Goal: Navigation & Orientation: Find specific page/section

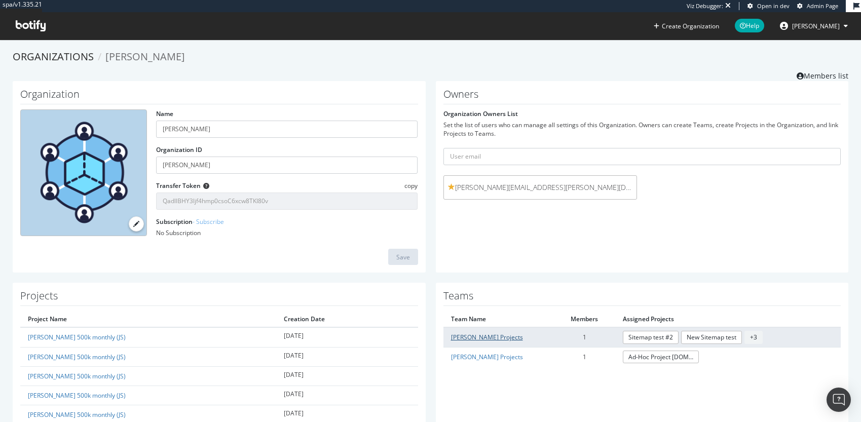
click at [492, 337] on link "Lauren Abramson Projects" at bounding box center [487, 337] width 72 height 9
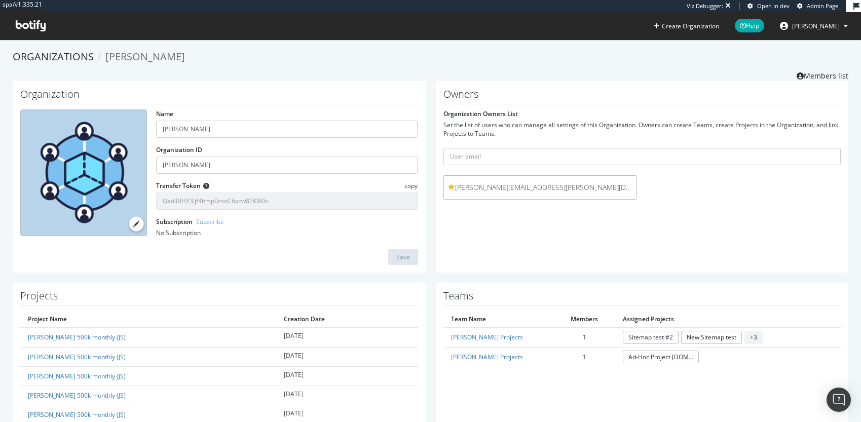
scroll to position [36, 0]
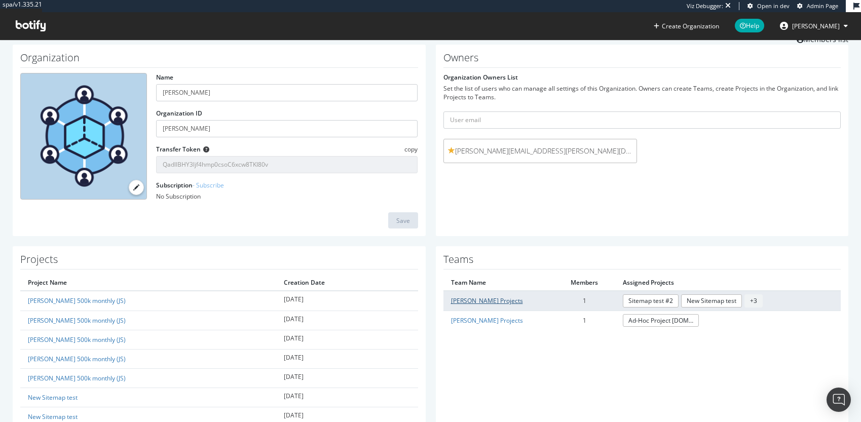
click at [513, 302] on link "Lauren Abramson Projects" at bounding box center [487, 300] width 72 height 9
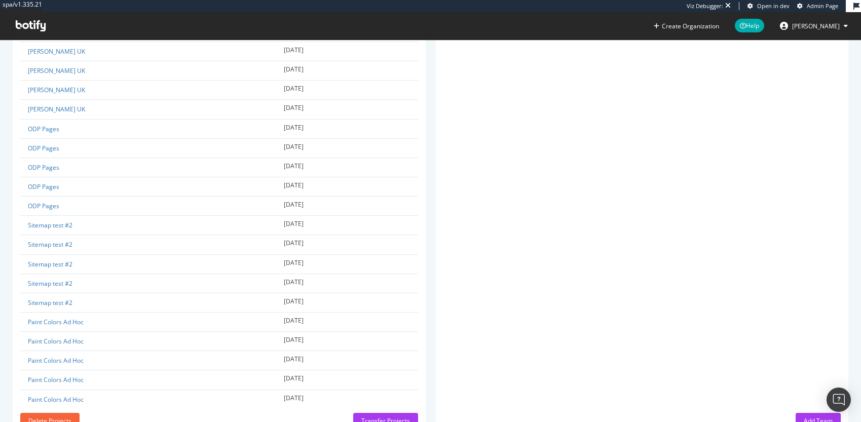
scroll to position [786, 0]
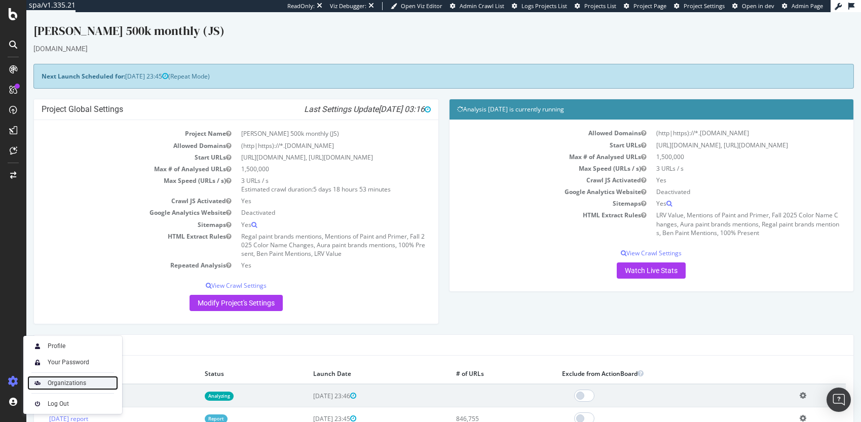
click at [70, 384] on div "Organizations" at bounding box center [67, 383] width 39 height 8
click at [62, 384] on div "Organizations" at bounding box center [67, 383] width 39 height 8
